Goal: Check status: Check status

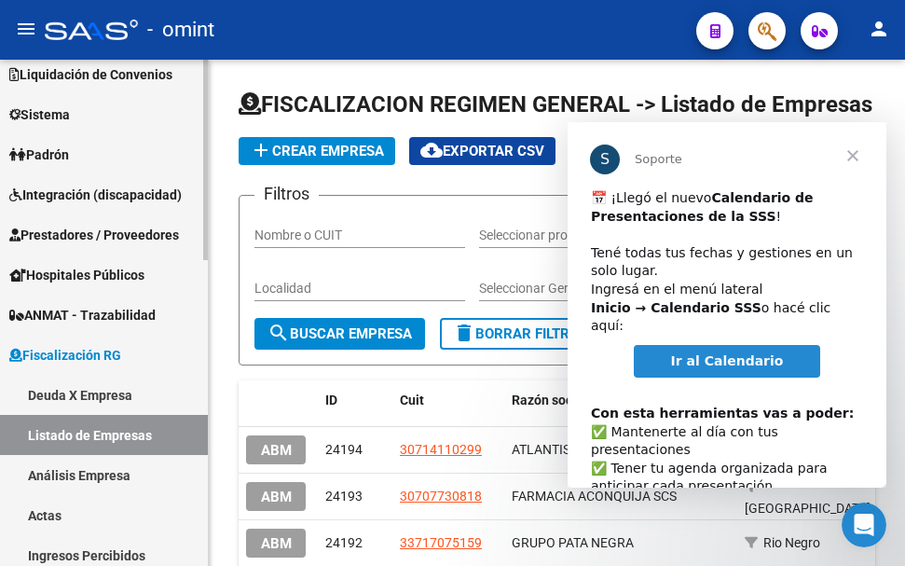
scroll to position [373, 0]
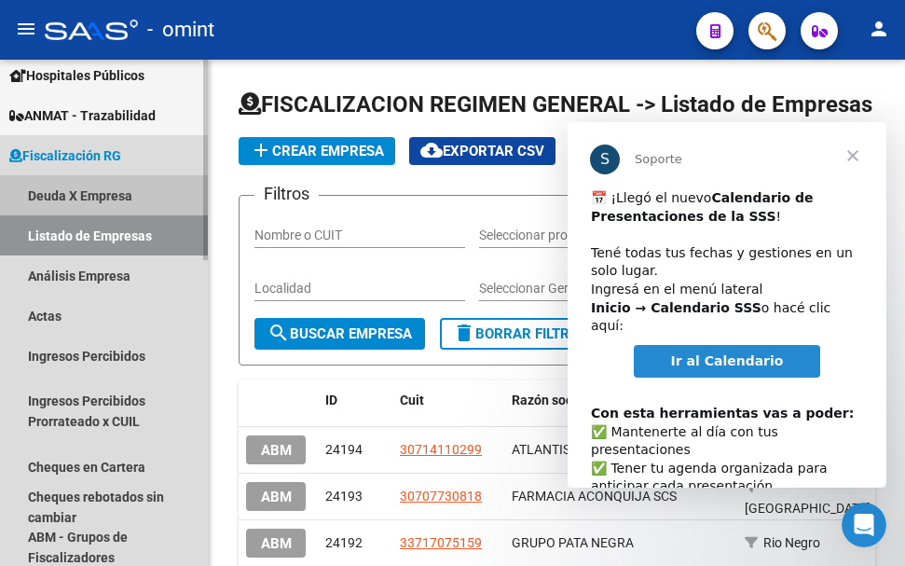
click at [96, 190] on link "Deuda X Empresa" at bounding box center [104, 195] width 208 height 40
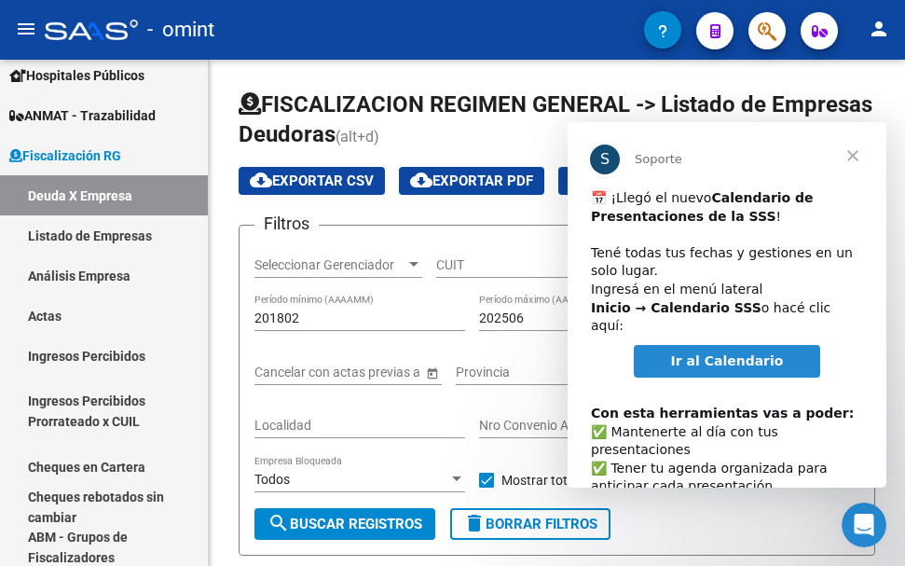
click at [856, 155] on span "Cerrar" at bounding box center [852, 155] width 67 height 67
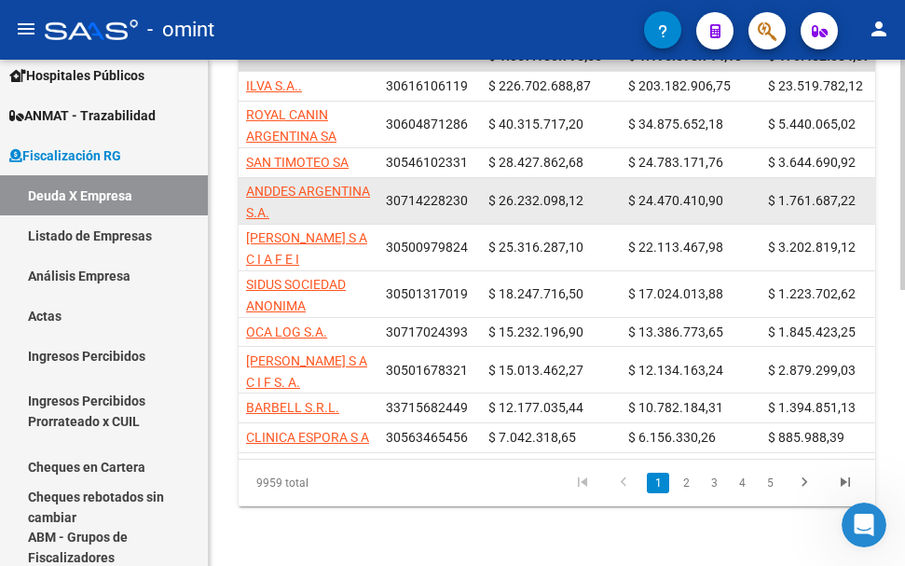
scroll to position [606, 0]
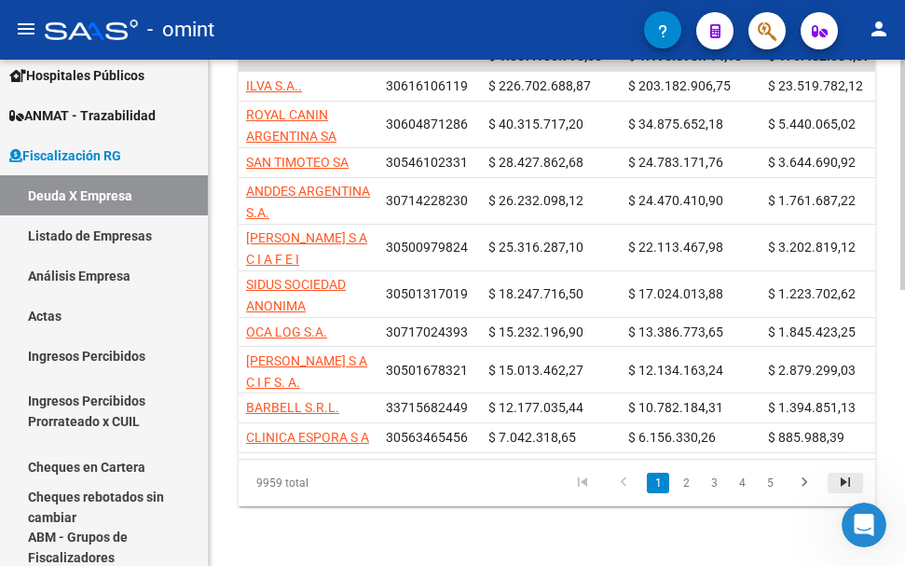
click at [843, 475] on icon "go to last page" at bounding box center [845, 484] width 24 height 22
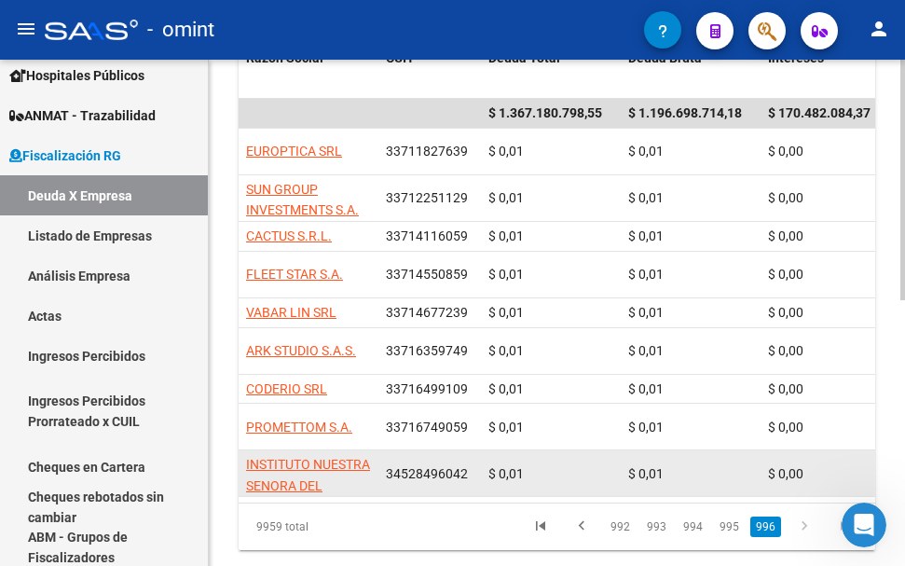
scroll to position [559, 0]
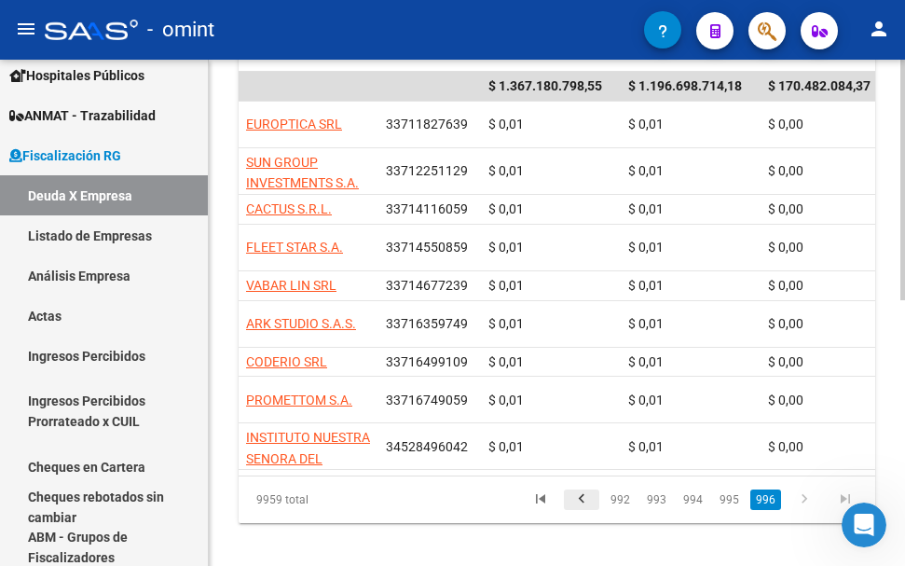
click at [588, 490] on icon "go to previous page" at bounding box center [581, 501] width 24 height 22
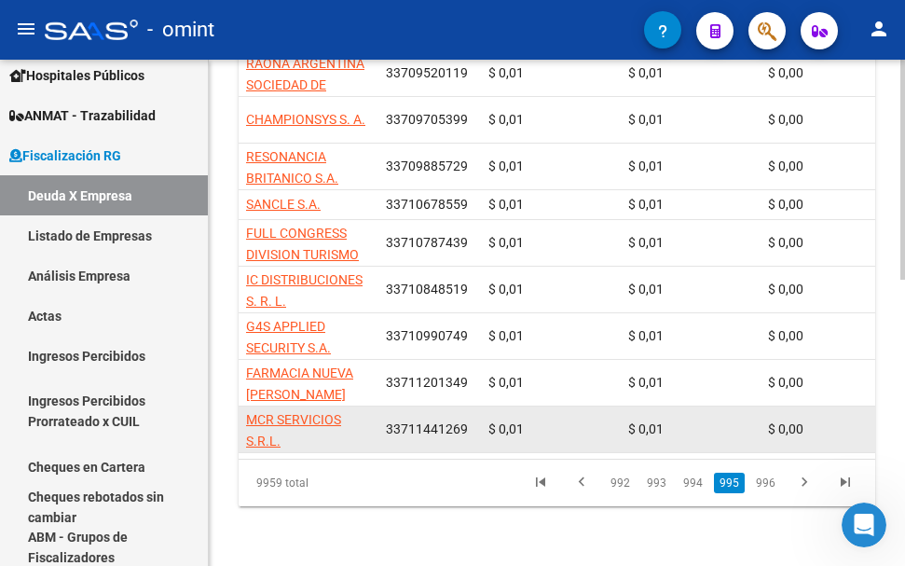
scroll to position [657, 0]
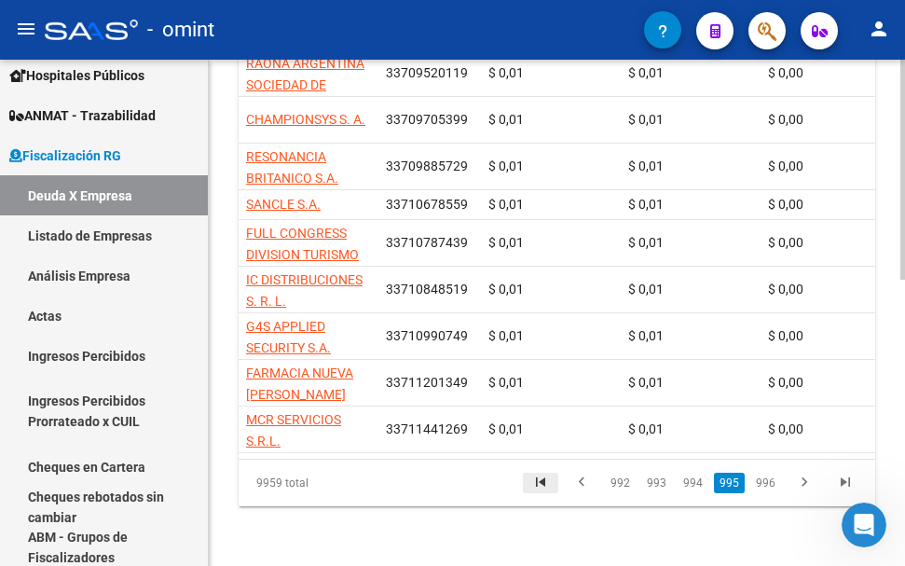
click at [547, 486] on icon "go to first page" at bounding box center [540, 484] width 24 height 22
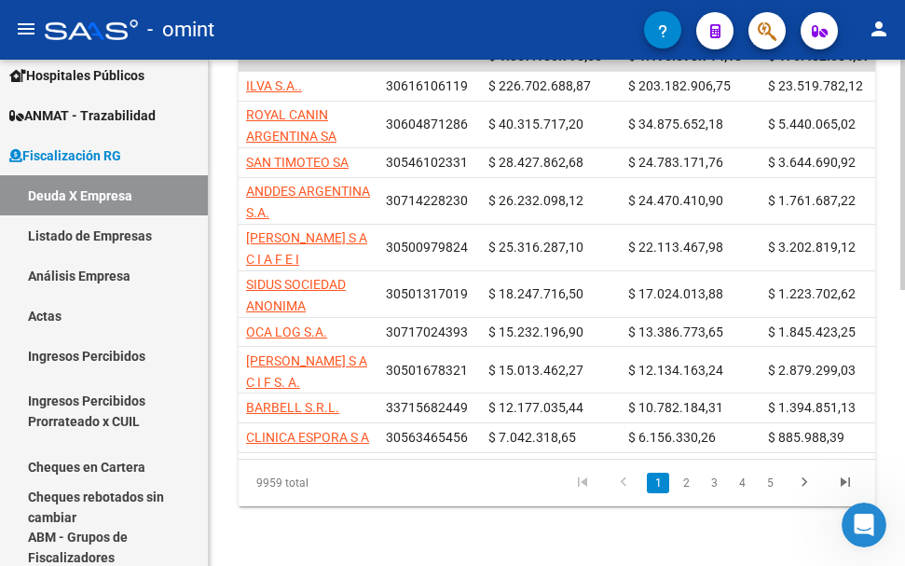
scroll to position [606, 0]
click at [686, 486] on link "2" at bounding box center [686, 483] width 22 height 21
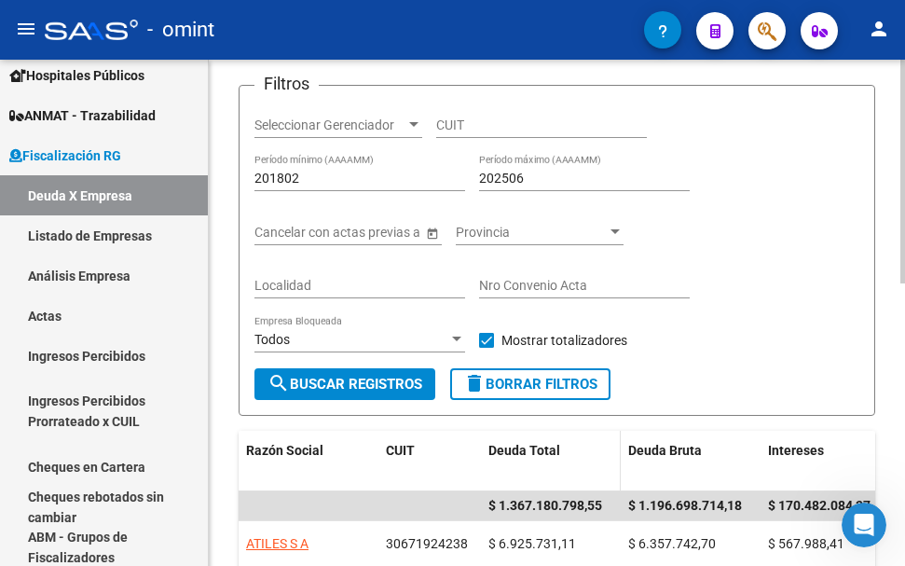
scroll to position [326, 0]
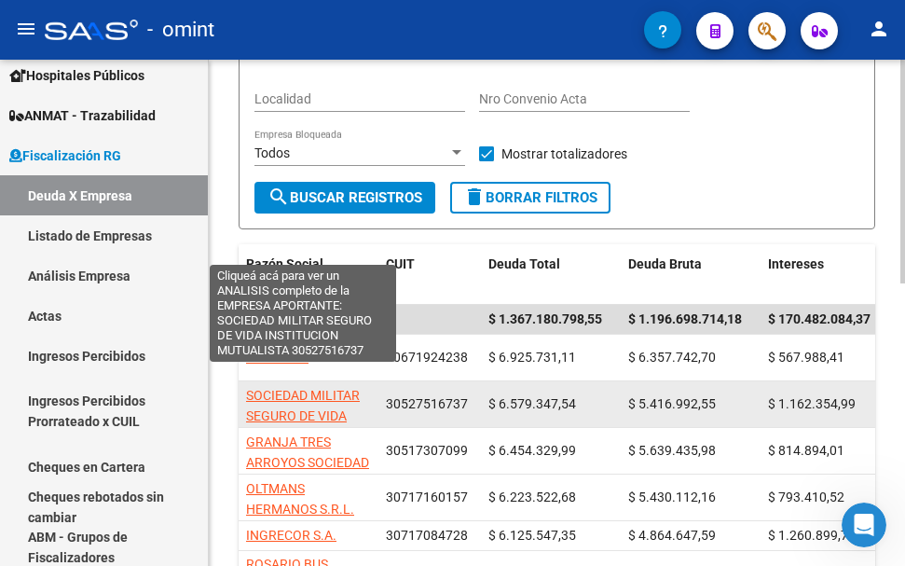
click at [306, 388] on span "SOCIEDAD MILITAR SEGURO DE VIDA INSTITUCION MUTUALISTA" at bounding box center [303, 427] width 114 height 78
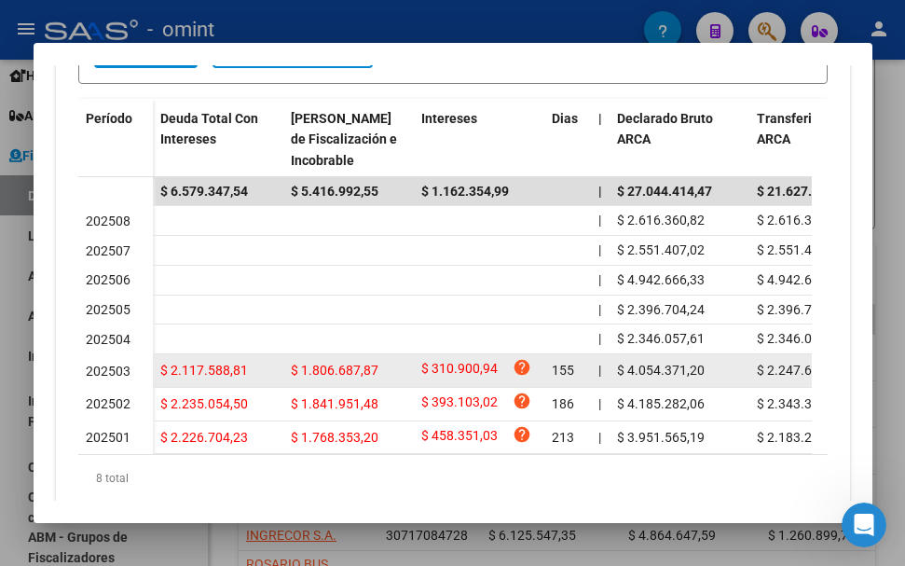
scroll to position [559, 0]
